Goal: Check status: Check status

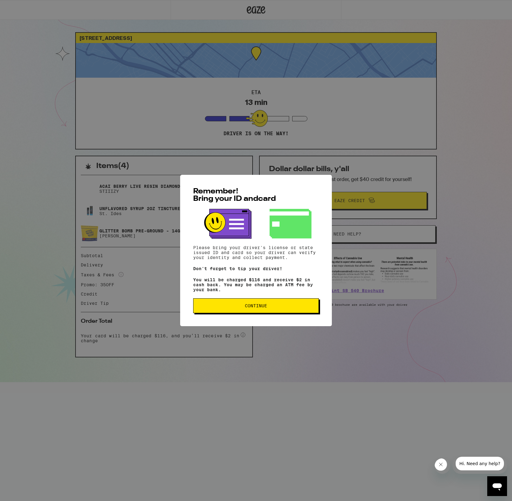
click at [260, 311] on button "Continue" at bounding box center [256, 305] width 126 height 15
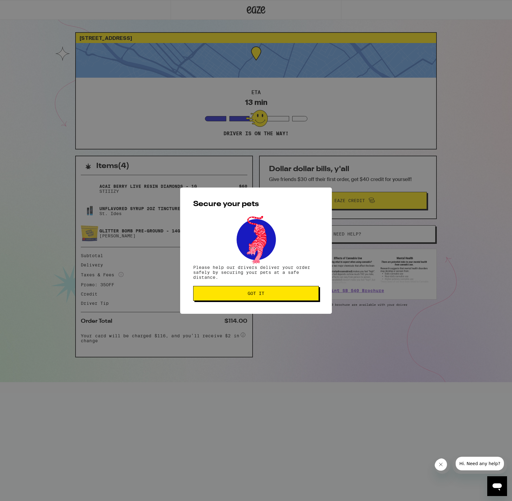
click at [242, 297] on button "Got it" at bounding box center [256, 293] width 126 height 15
